Goal: Task Accomplishment & Management: Complete application form

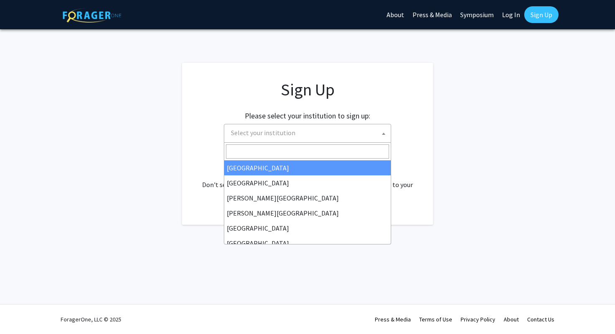
click at [341, 135] on span "Select your institution" at bounding box center [309, 132] width 163 height 17
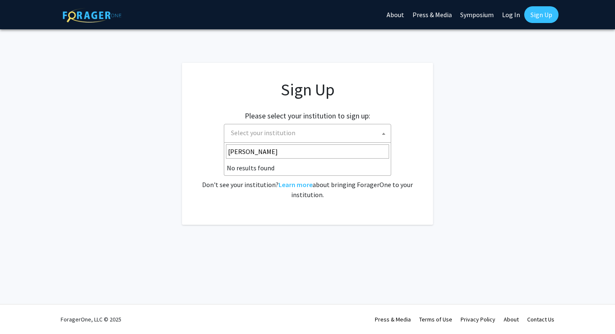
type input "[PERSON_NAME]"
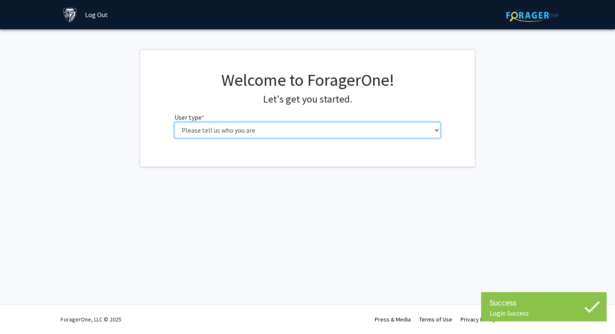
click at [351, 133] on select "Please tell us who you are Undergraduate Student Master's Student Doctoral Cand…" at bounding box center [307, 130] width 267 height 16
select select "2: masters"
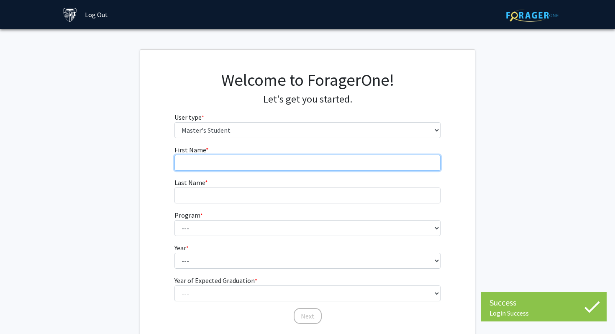
click at [341, 163] on input "First Name * required" at bounding box center [307, 163] width 267 height 16
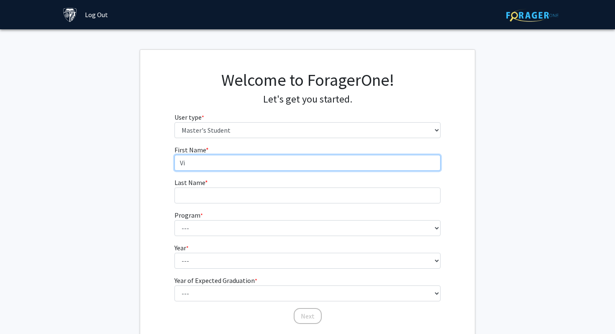
type input "V"
type input "[PERSON_NAME]"
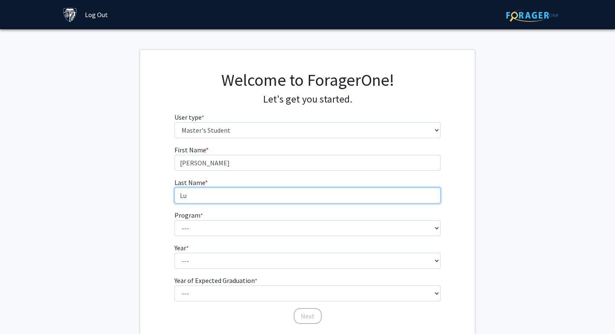
type input "Lu"
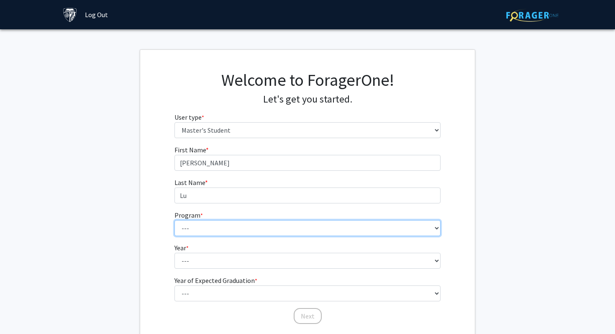
click at [322, 233] on select "--- Anatomy Education Applied and Computational Mathematics Applied Biomedical …" at bounding box center [307, 228] width 267 height 16
select select "23: 15"
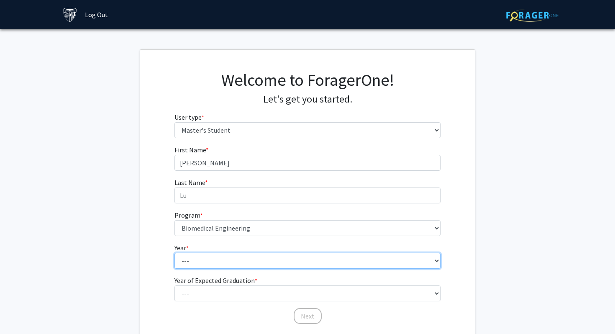
click at [280, 254] on select "--- First Year Second Year" at bounding box center [307, 261] width 267 height 16
select select "1: first_year"
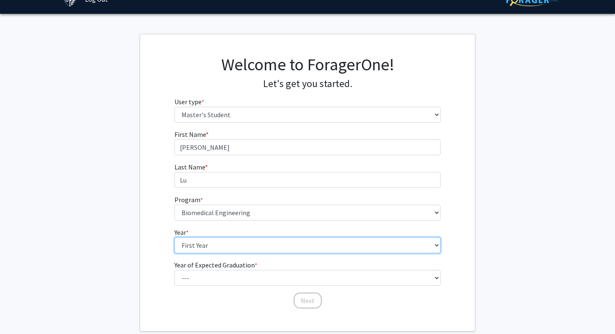
scroll to position [17, 0]
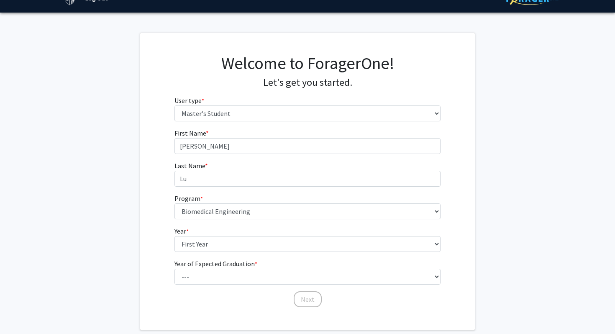
click at [275, 268] on fg-select "Year of Expected Graduation * required --- 2025 2026 2027 2028 2029 2030 2031 2…" at bounding box center [307, 272] width 267 height 26
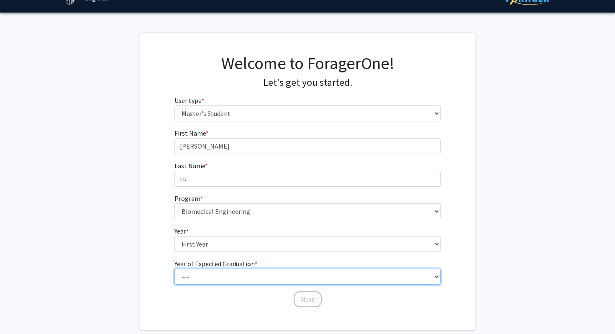
click at [275, 277] on select "--- 2025 2026 2027 2028 2029 2030 2031 2032 2033 2034" at bounding box center [307, 277] width 267 height 16
select select "3: 2027"
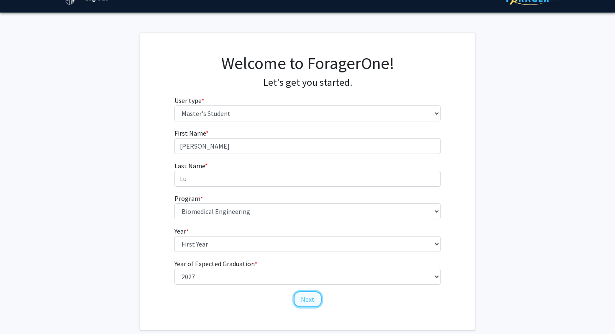
click at [301, 304] on button "Next" at bounding box center [308, 299] width 28 height 16
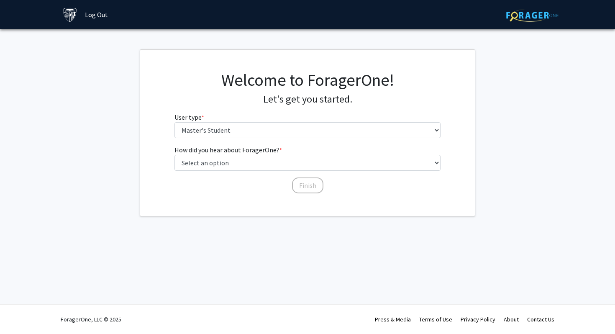
scroll to position [0, 0]
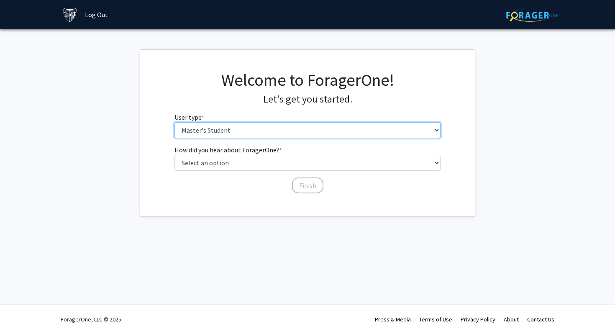
click at [272, 133] on select "Please tell us who you are Undergraduate Student Master's Student Doctoral Cand…" at bounding box center [307, 130] width 267 height 16
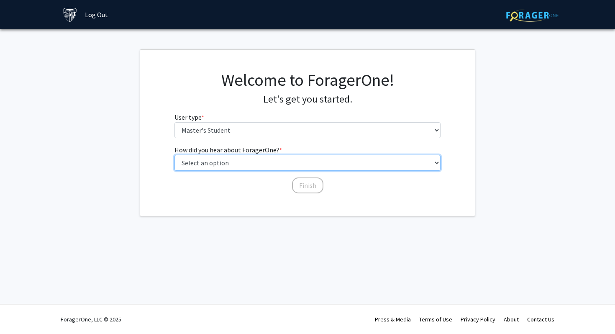
click at [300, 169] on select "Select an option Peer/student recommendation Faculty/staff recommendation Unive…" at bounding box center [307, 163] width 267 height 16
select select "3: university_website"
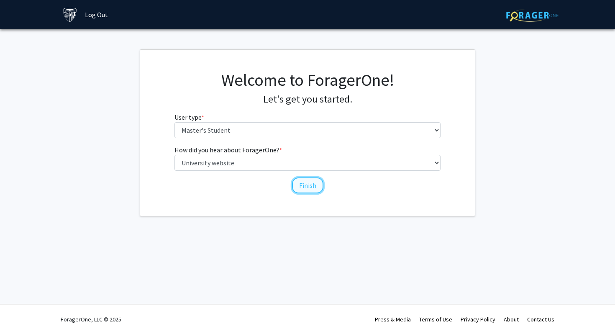
click at [298, 185] on button "Finish" at bounding box center [307, 185] width 31 height 16
